Goal: Information Seeking & Learning: Understand process/instructions

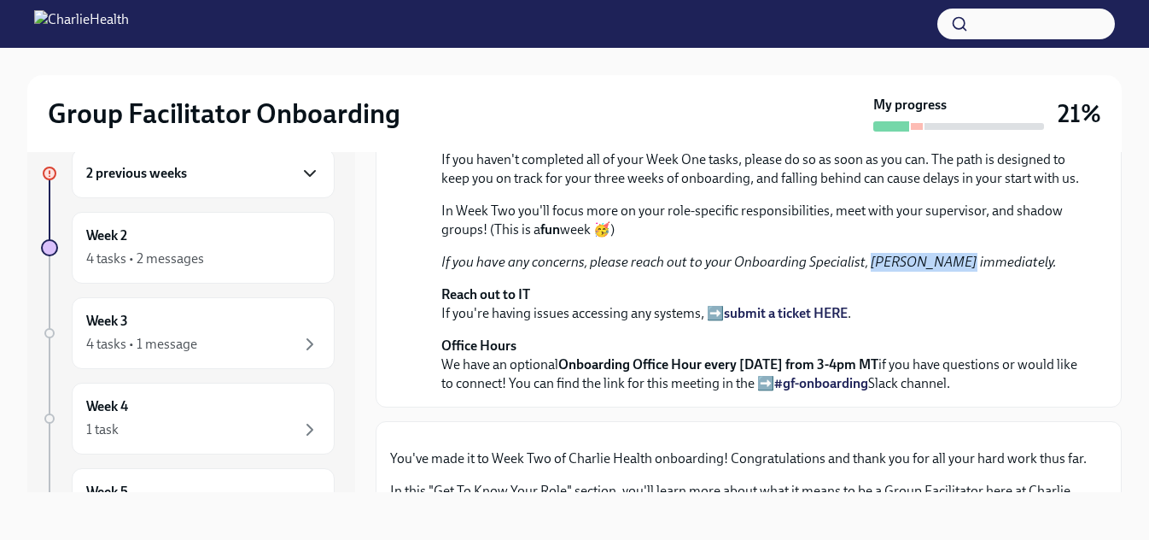
click at [305, 174] on icon "button" at bounding box center [310, 173] width 10 height 5
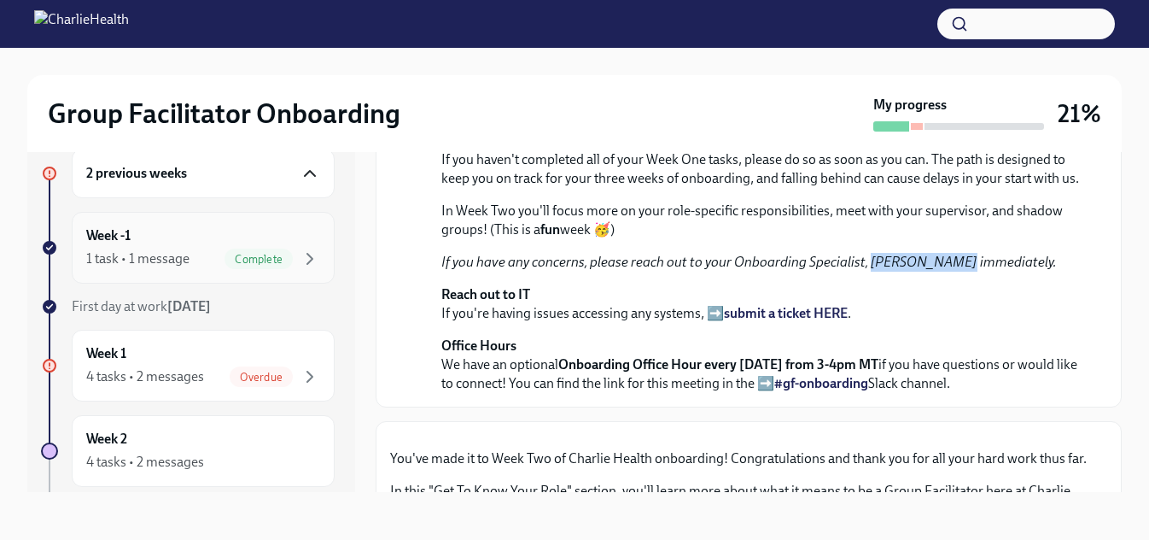
click at [183, 258] on div "1 task • 1 message" at bounding box center [137, 258] width 103 height 19
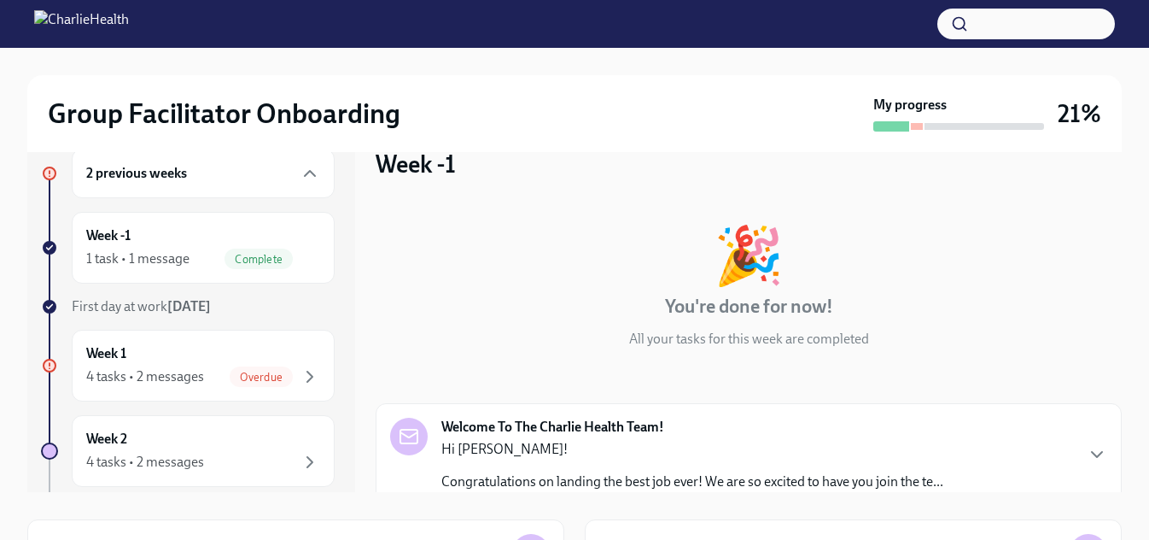
click at [172, 176] on h6 "2 previous weeks" at bounding box center [136, 173] width 101 height 19
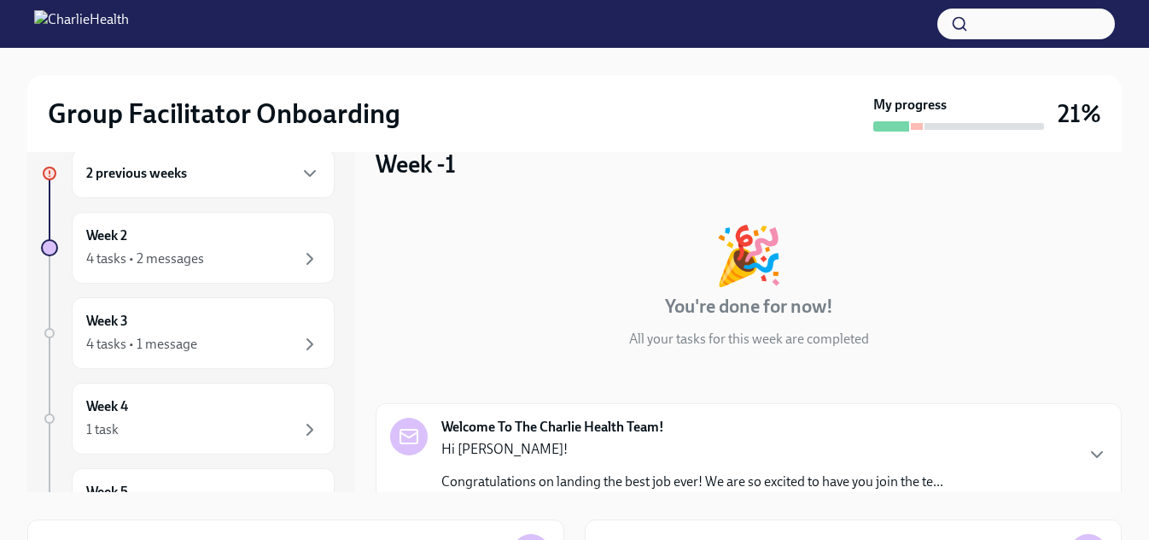
click at [183, 174] on h6 "2 previous weeks" at bounding box center [136, 173] width 101 height 19
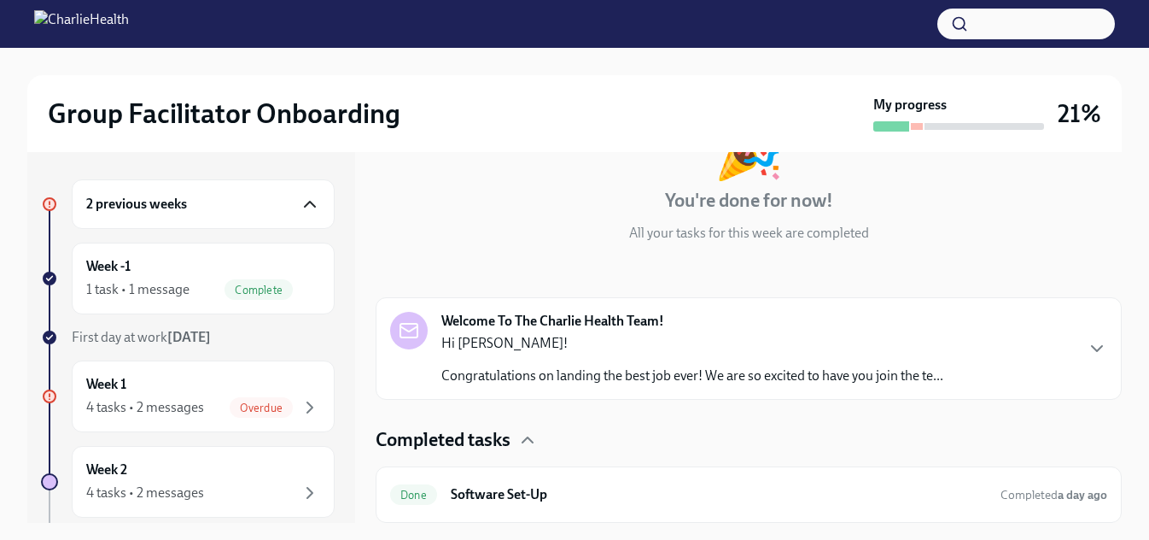
click at [300, 204] on icon "button" at bounding box center [310, 204] width 20 height 20
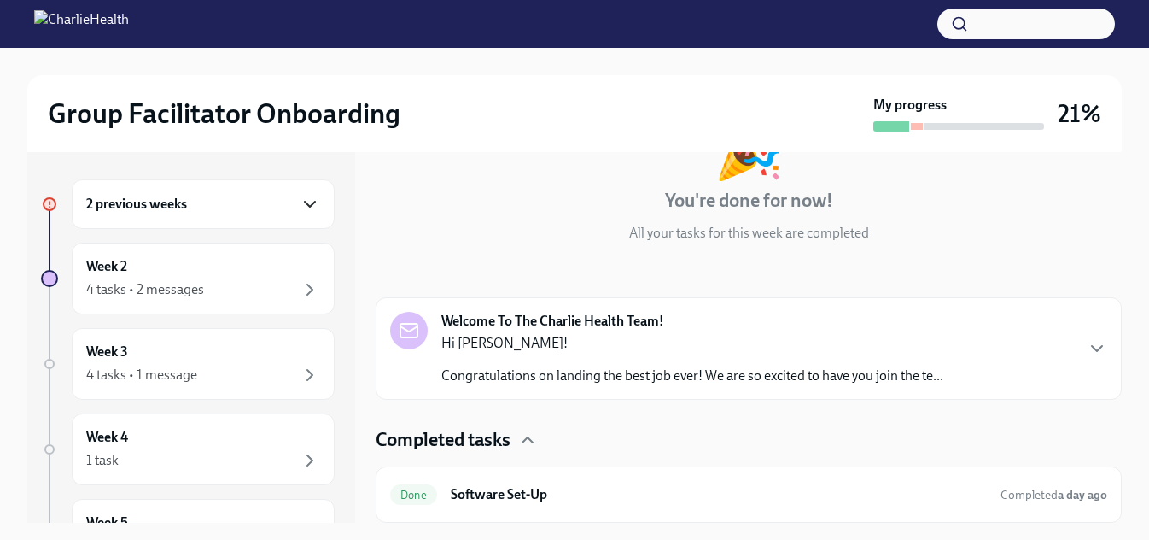
click at [300, 206] on icon "button" at bounding box center [310, 204] width 20 height 20
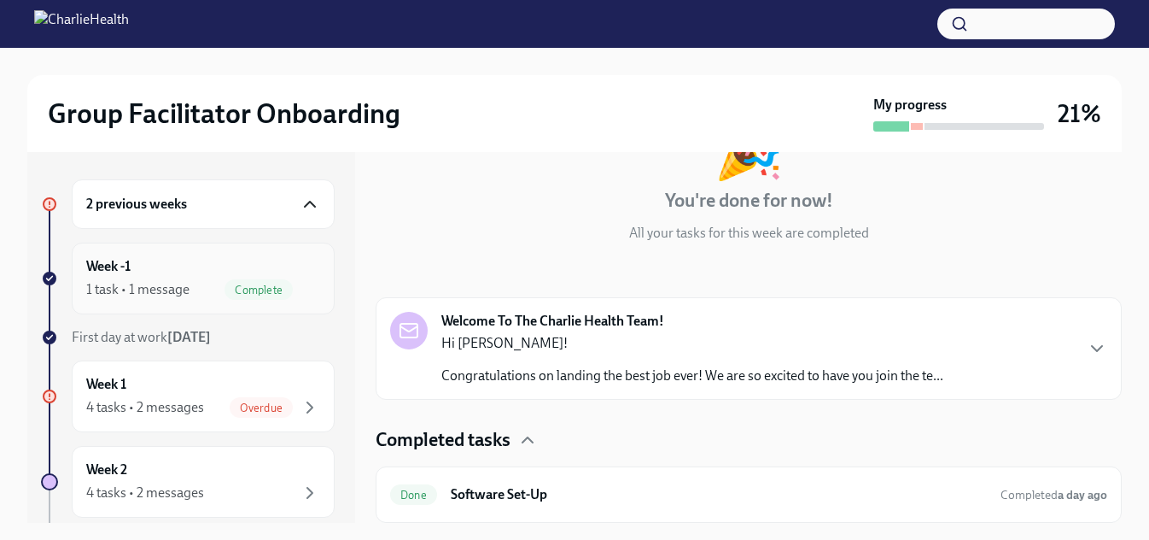
click at [133, 294] on div "1 task • 1 message" at bounding box center [137, 289] width 103 height 19
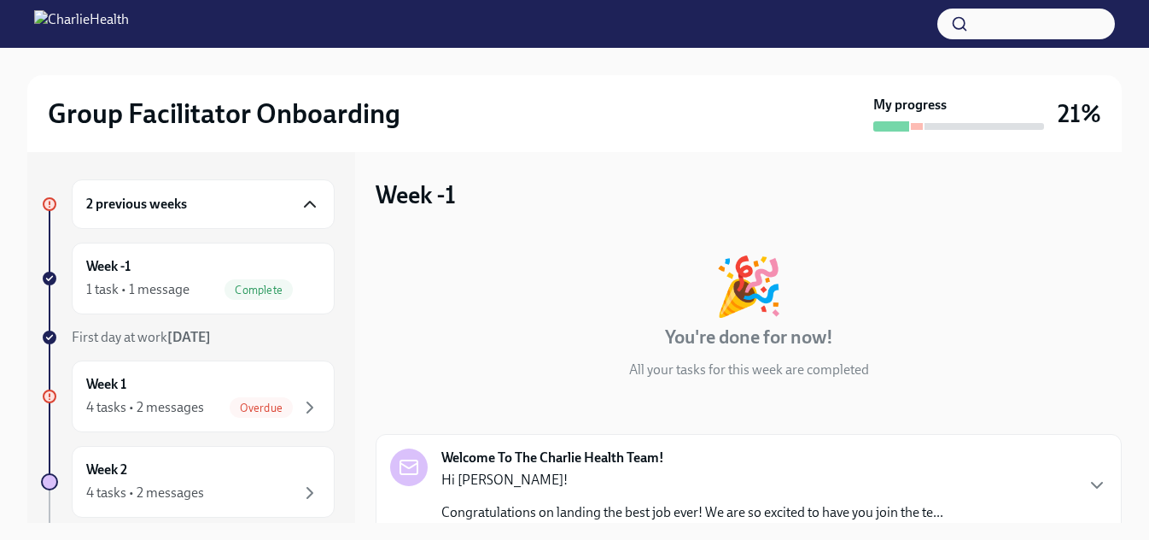
click at [300, 204] on icon "button" at bounding box center [310, 204] width 20 height 20
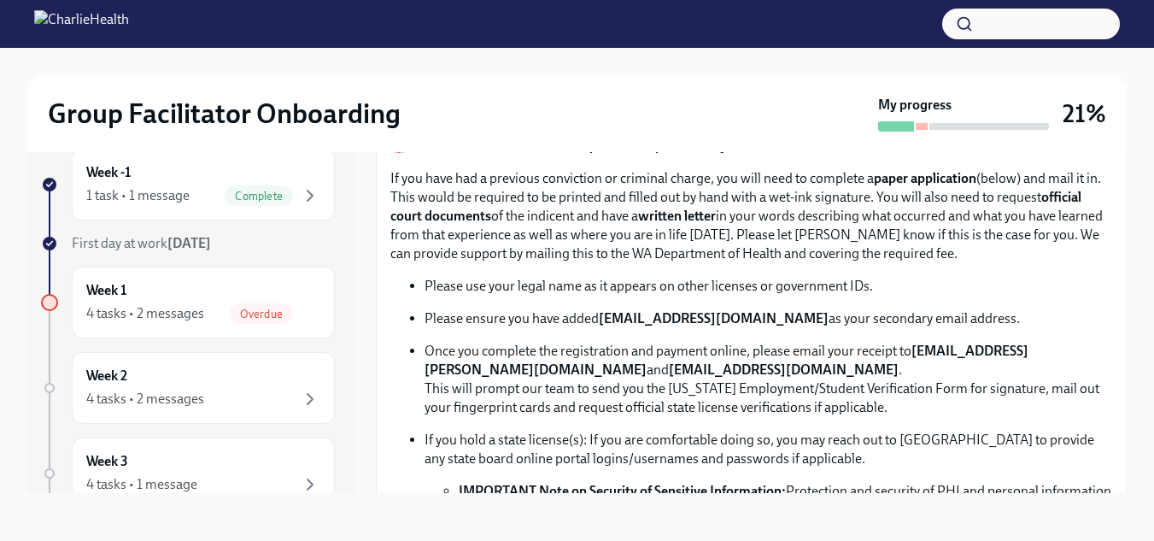
scroll to position [859, 0]
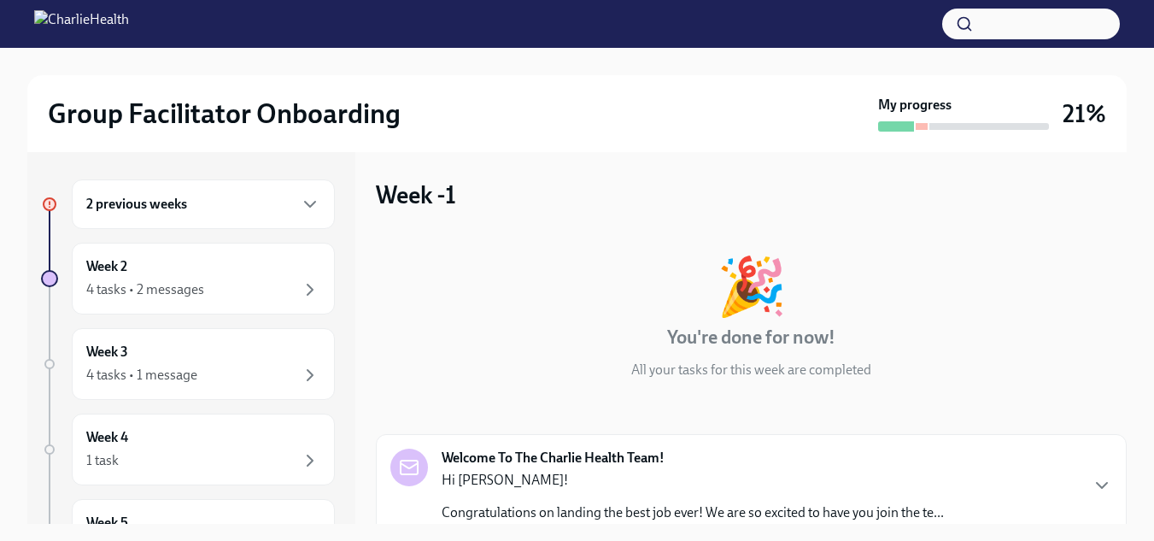
scroll to position [136, 0]
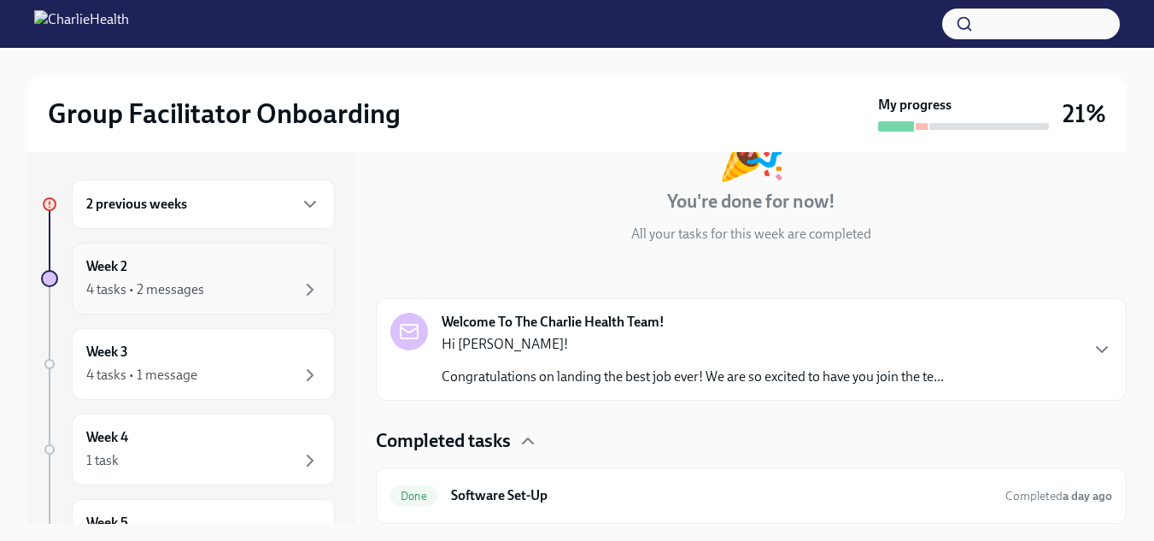
click at [108, 266] on h6 "Week 2" at bounding box center [106, 266] width 41 height 19
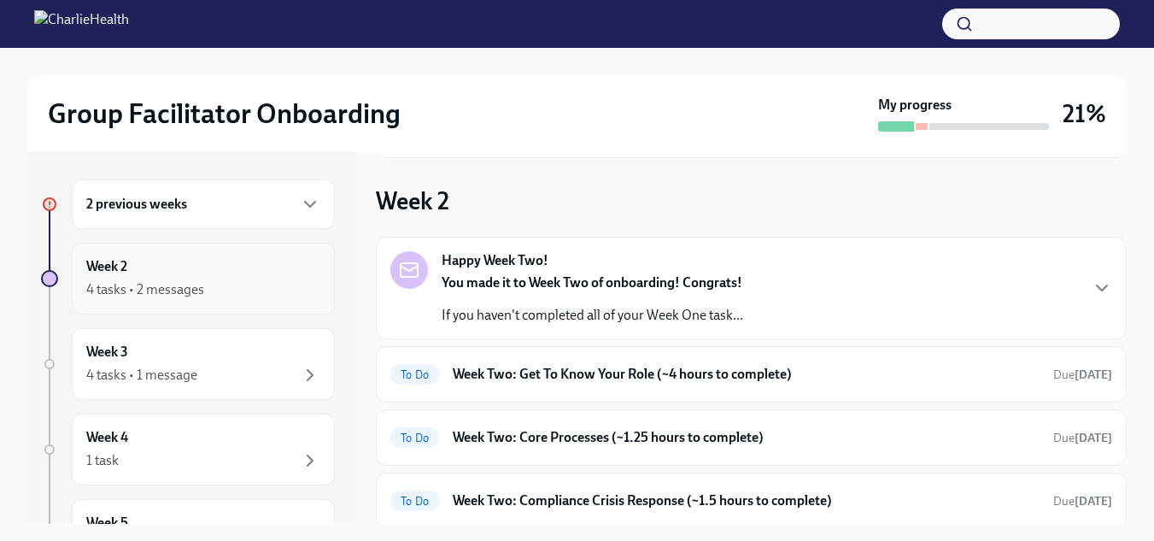
scroll to position [137, 0]
click at [947, 376] on h6 "Week Two: Get To Know Your Role (~4 hours to complete)" at bounding box center [746, 373] width 587 height 19
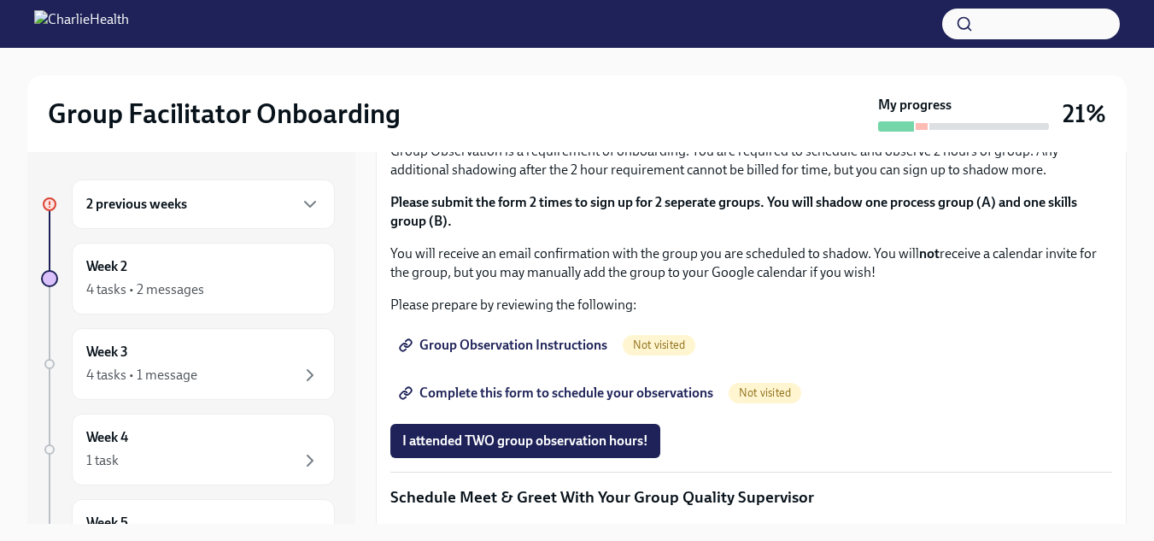
scroll to position [915, 0]
